Goal: Check status: Check status

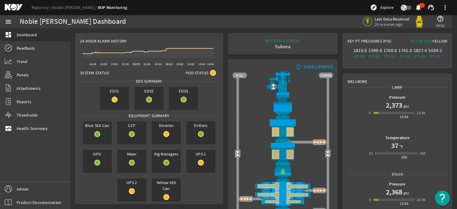
scroll to position [355, 0]
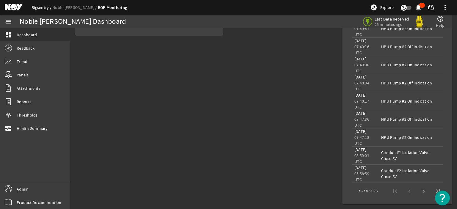
click at [43, 6] on link "Rigsentry" at bounding box center [42, 7] width 21 height 5
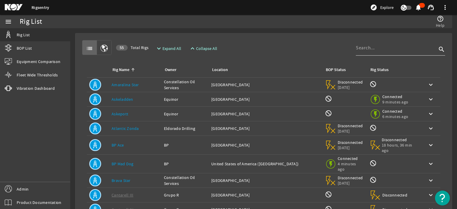
click at [392, 50] on input at bounding box center [396, 47] width 81 height 7
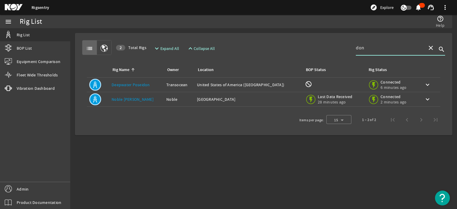
type input "don"
click at [119, 101] on link "Noble [PERSON_NAME]" at bounding box center [133, 99] width 42 height 5
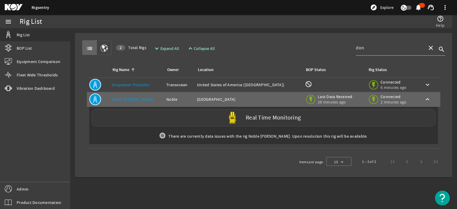
click at [261, 119] on label "Real Time Monitoring" at bounding box center [273, 118] width 55 height 6
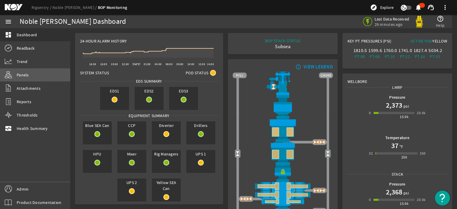
click at [20, 78] on span "Panels" at bounding box center [23, 75] width 12 height 6
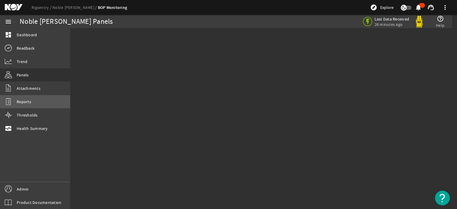
click at [23, 101] on span "Reports" at bounding box center [24, 102] width 15 height 6
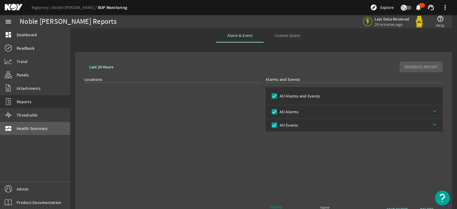
click at [36, 130] on span "Health Summary" at bounding box center [32, 129] width 31 height 6
